Goal: Check status: Check status

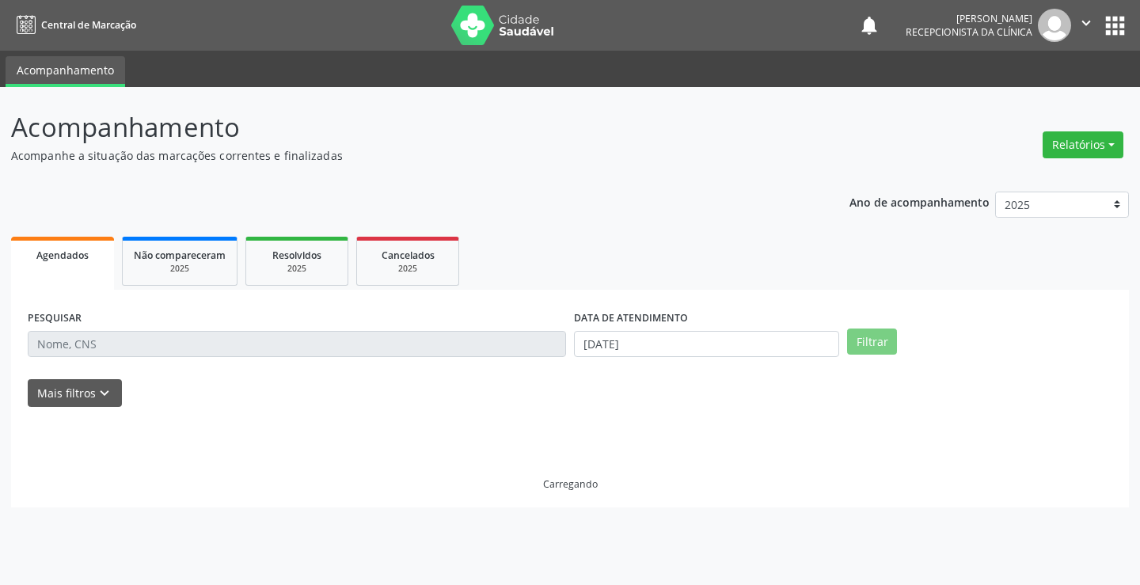
click at [126, 347] on input "text" at bounding box center [297, 344] width 538 height 27
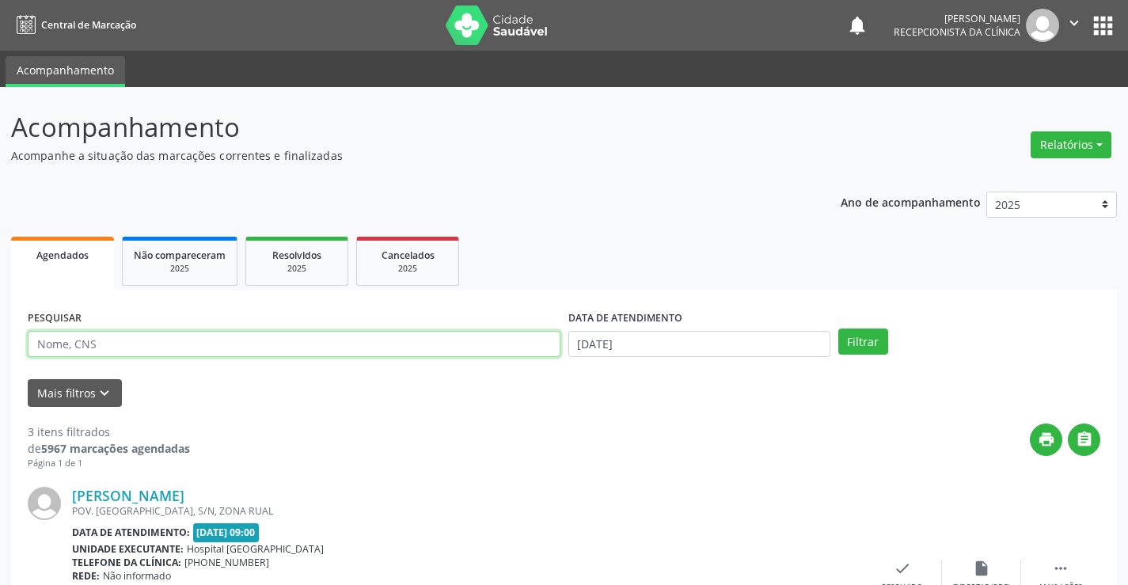
click at [126, 347] on input "text" at bounding box center [294, 344] width 533 height 27
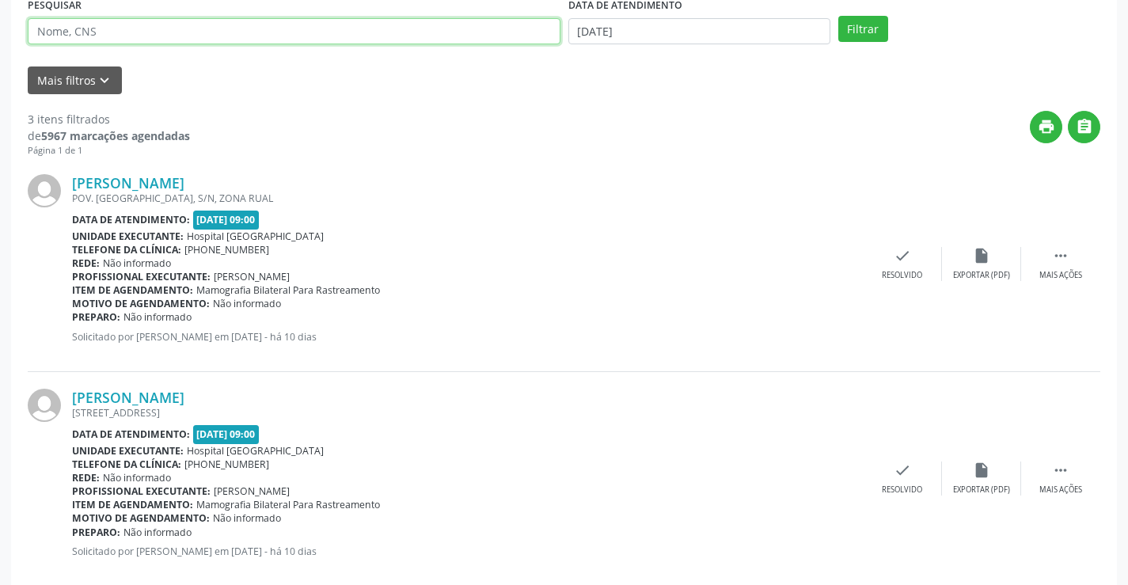
scroll to position [317, 0]
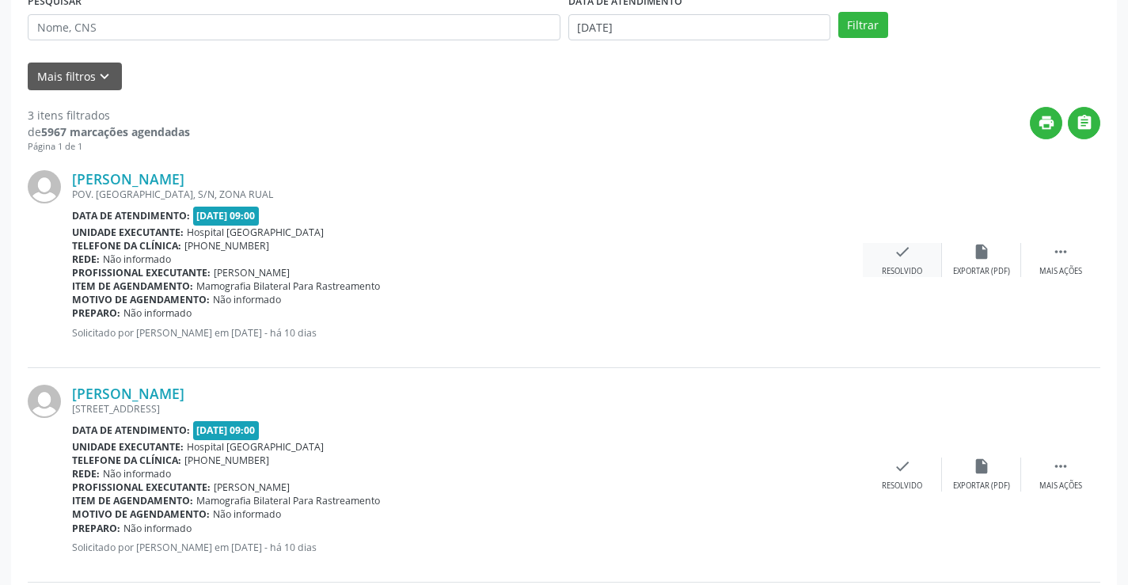
click at [897, 272] on div "Resolvido" at bounding box center [902, 271] width 40 height 11
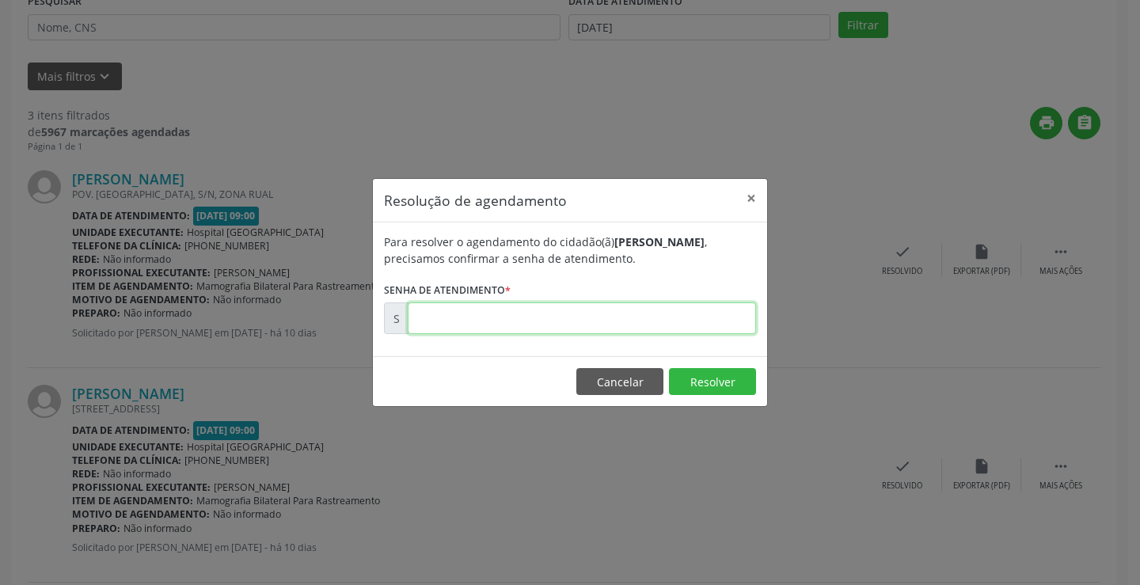
click at [589, 322] on input "text" at bounding box center [582, 319] width 348 height 32
type input "00001779"
click at [752, 197] on button "×" at bounding box center [752, 198] width 32 height 39
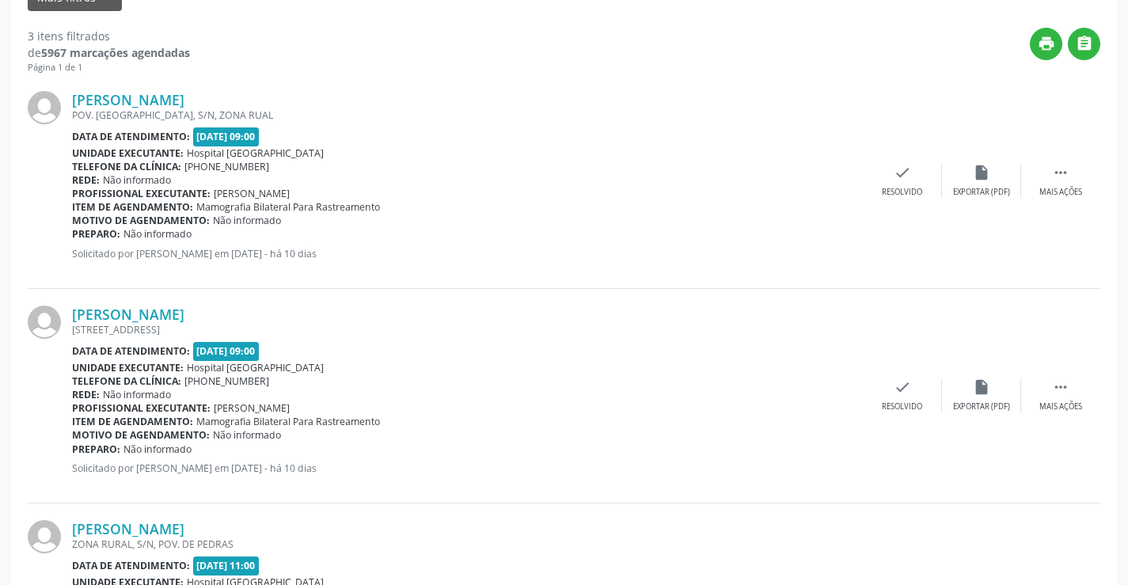
scroll to position [158, 0]
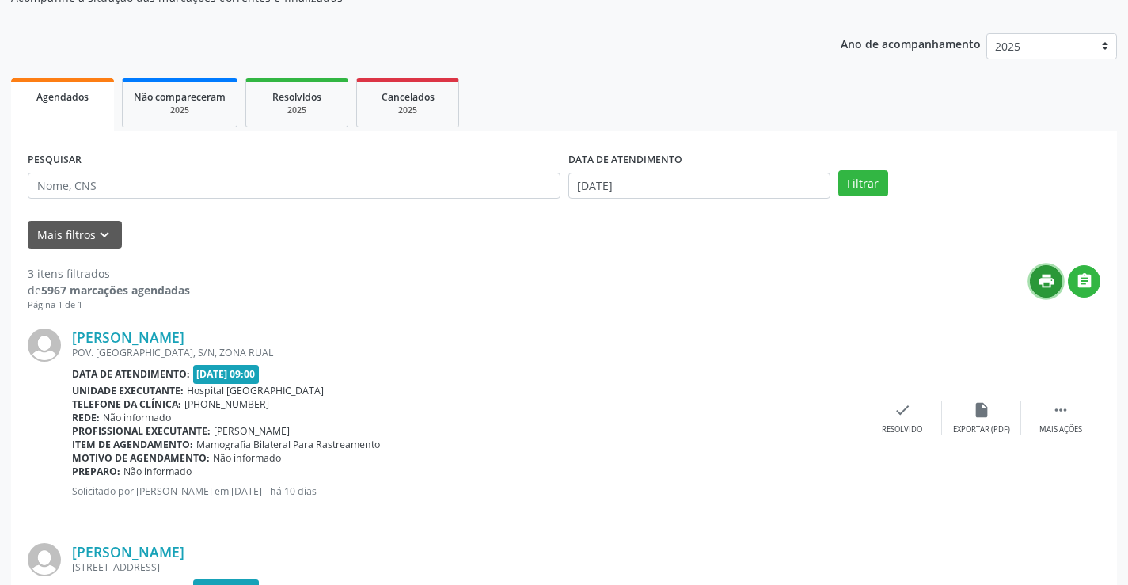
click at [1056, 291] on button "print" at bounding box center [1046, 281] width 32 height 32
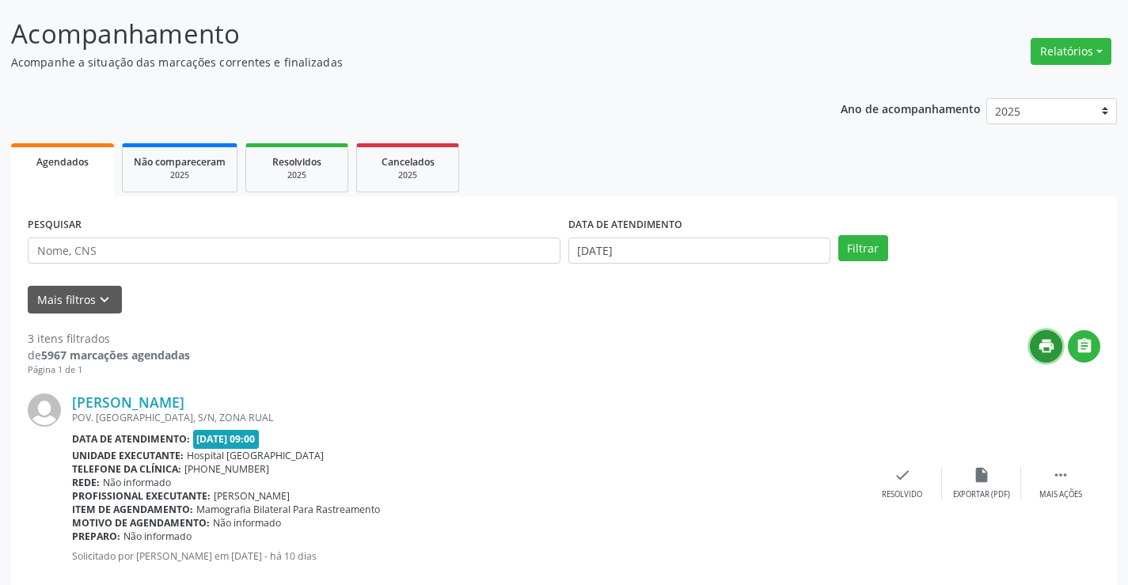
scroll to position [0, 0]
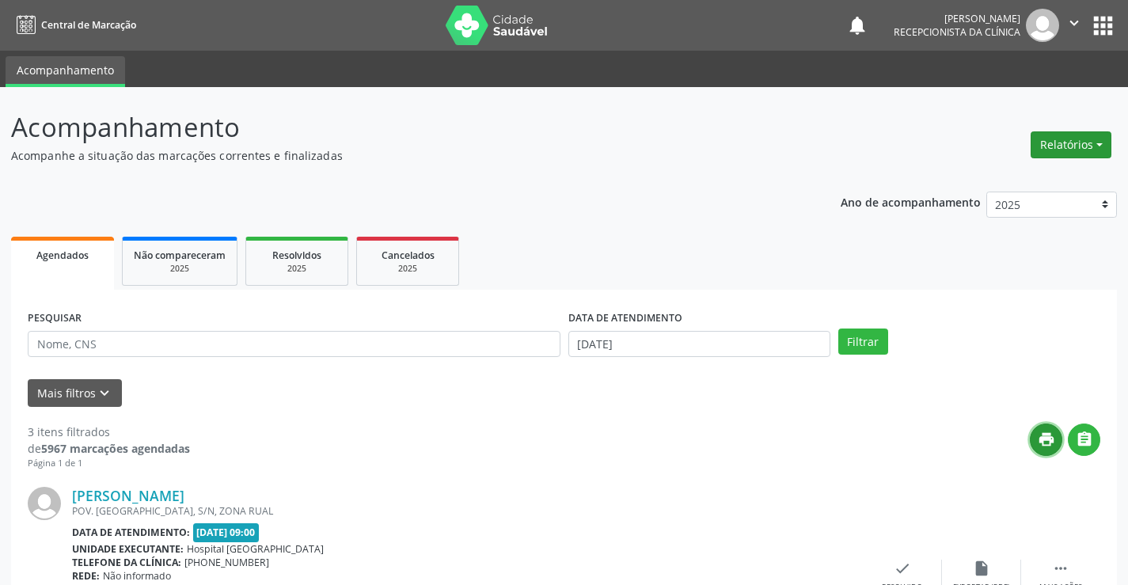
click at [1092, 143] on button "Relatórios" at bounding box center [1071, 144] width 81 height 27
click at [451, 150] on p "Acompanhe a situação das marcações correntes e finalizadas" at bounding box center [398, 155] width 774 height 17
click at [310, 269] on div "2025" at bounding box center [296, 269] width 79 height 12
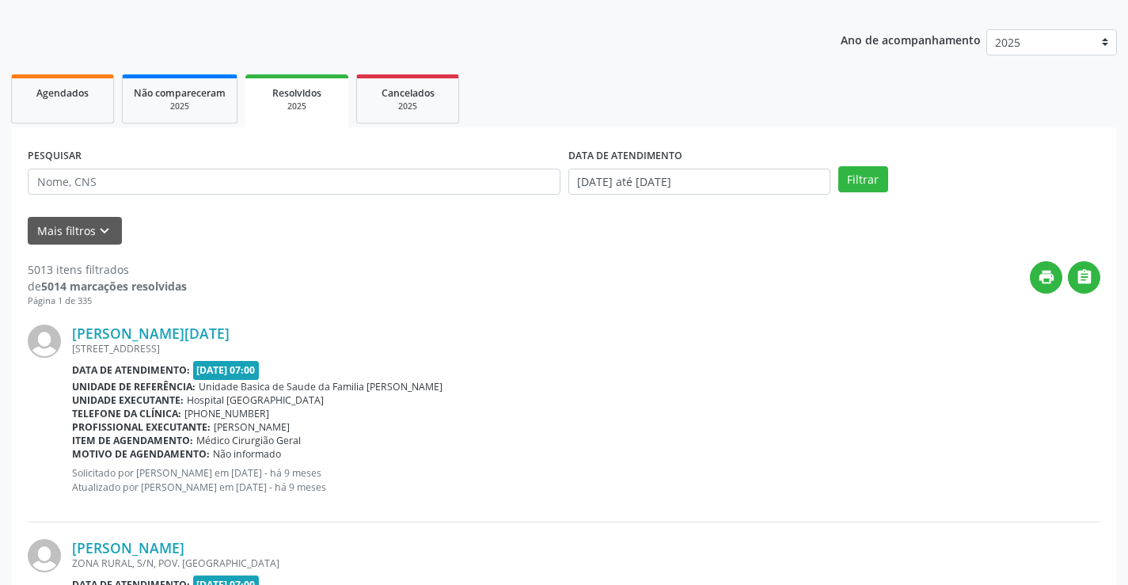
scroll to position [158, 0]
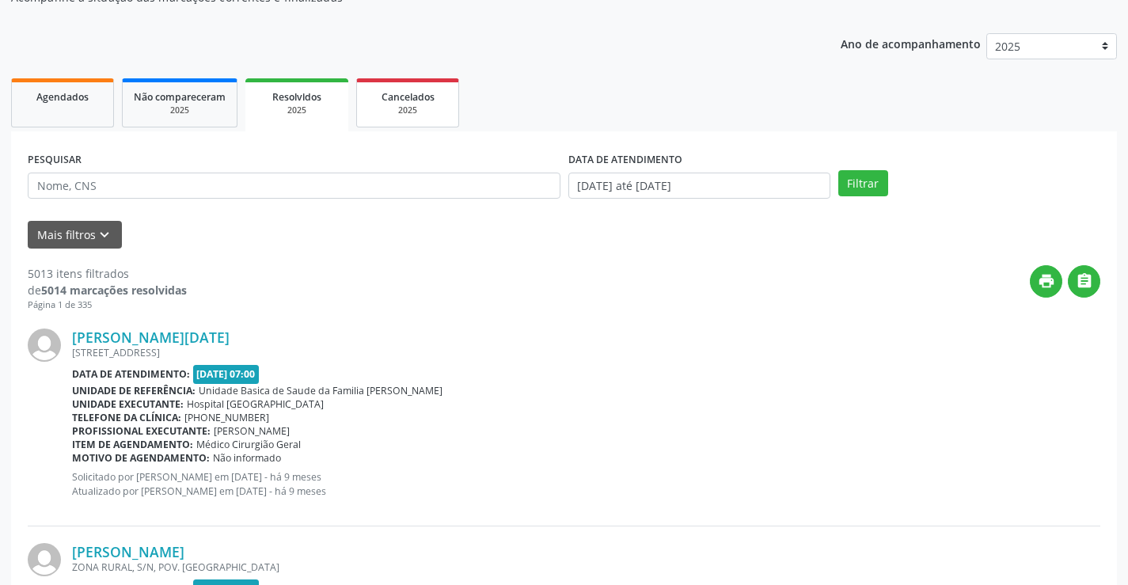
click at [436, 93] on div "Cancelados" at bounding box center [407, 96] width 79 height 17
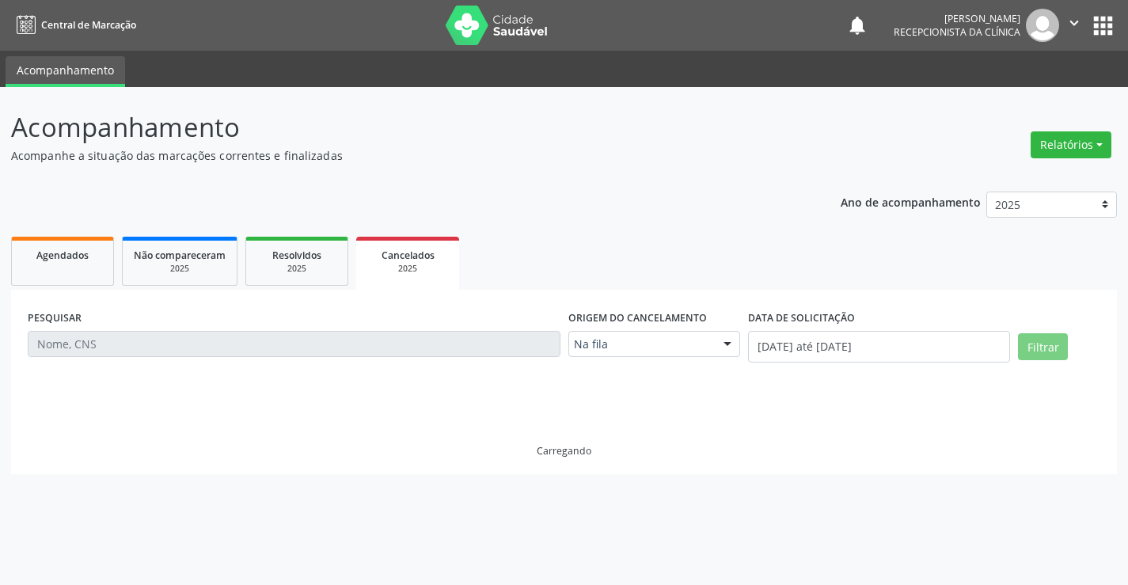
scroll to position [0, 0]
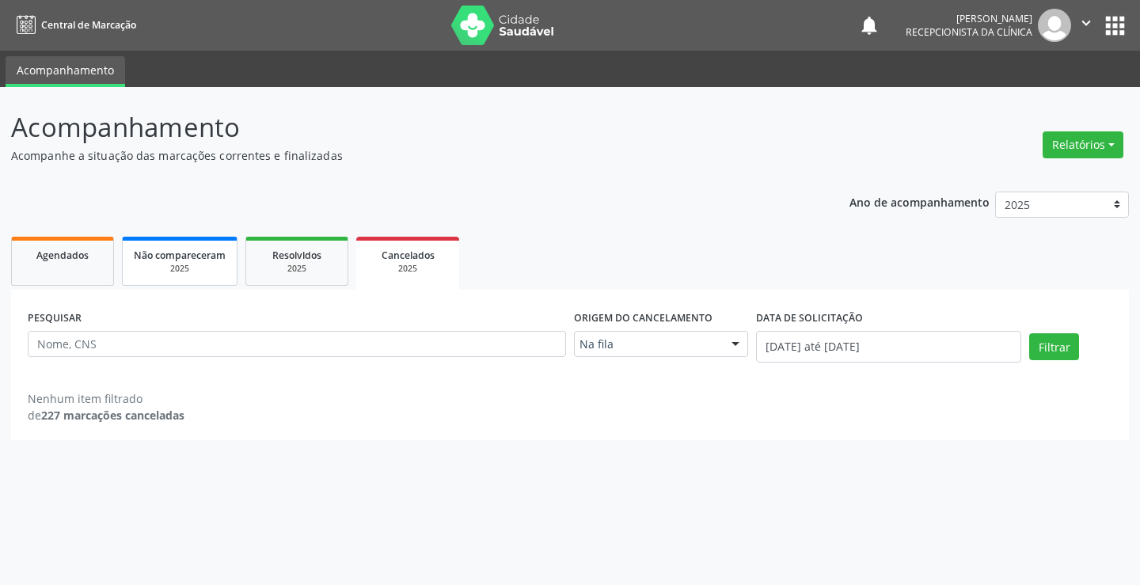
click at [172, 260] on span "Não compareceram" at bounding box center [180, 255] width 92 height 13
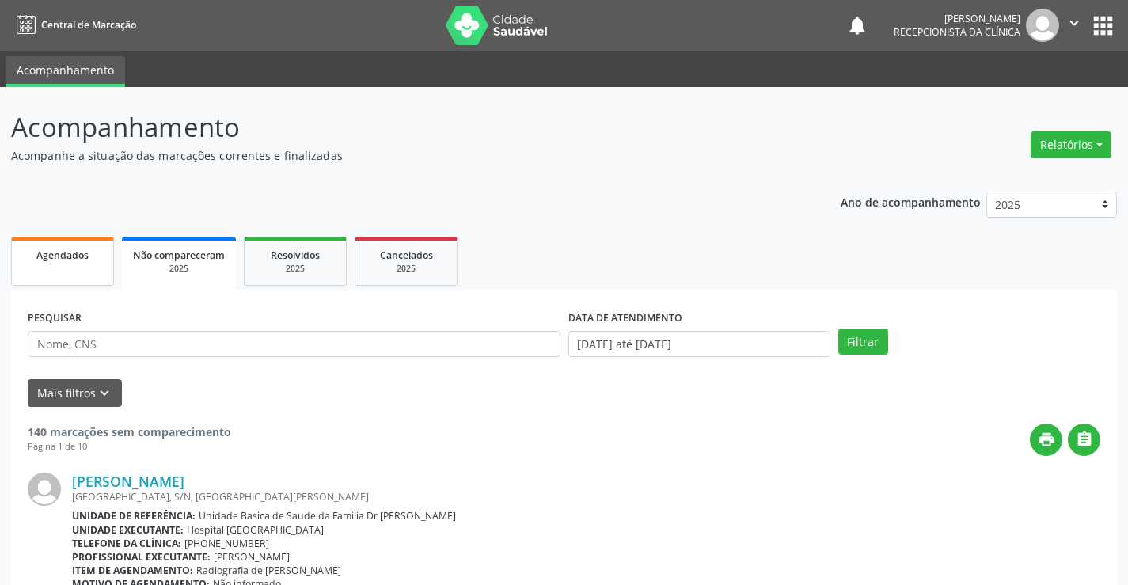
click at [59, 259] on span "Agendados" at bounding box center [62, 255] width 52 height 13
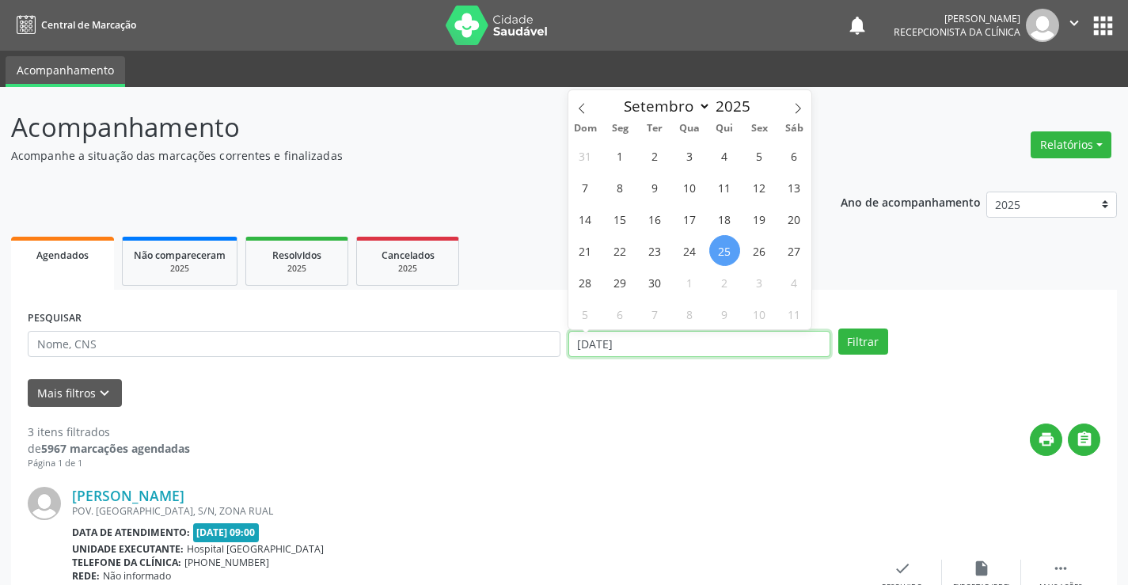
drag, startPoint x: 650, startPoint y: 344, endPoint x: 410, endPoint y: 390, distance: 244.5
click at [411, 391] on form "PESQUISAR DATA DE ATENDIMENTO [DATE] Filtrar UNIDADE DE REFERÊNCIA Selecione um…" at bounding box center [564, 356] width 1073 height 101
drag, startPoint x: 483, startPoint y: 169, endPoint x: 488, endPoint y: 159, distance: 11.3
